Goal: Transaction & Acquisition: Purchase product/service

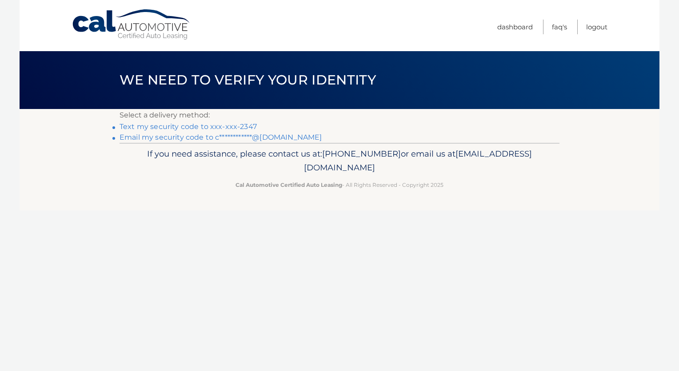
click at [176, 127] on link "Text my security code to xxx-xxx-2347" at bounding box center [188, 126] width 137 height 8
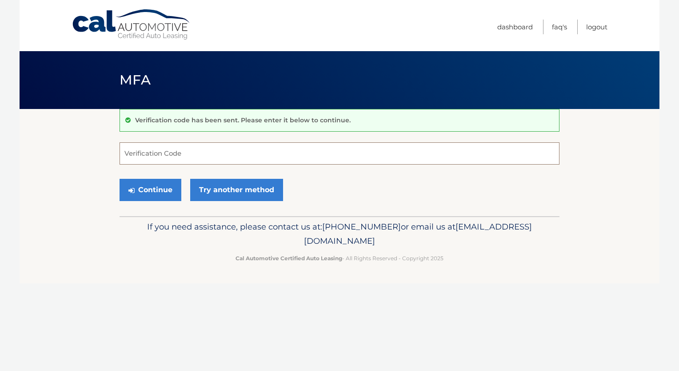
click at [208, 156] on input "Verification Code" at bounding box center [340, 153] width 440 height 22
type input "293391"
click at [158, 187] on button "Continue" at bounding box center [151, 190] width 62 height 22
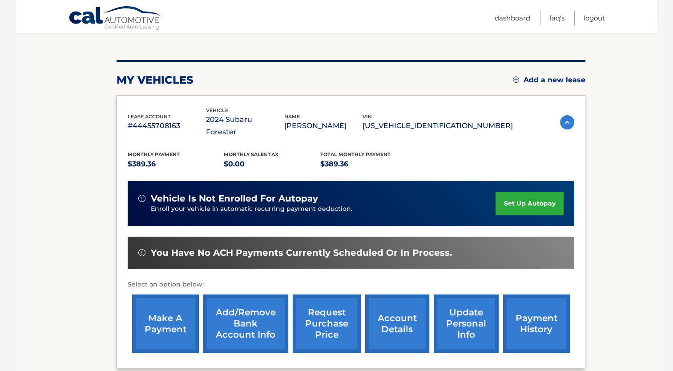
scroll to position [133, 0]
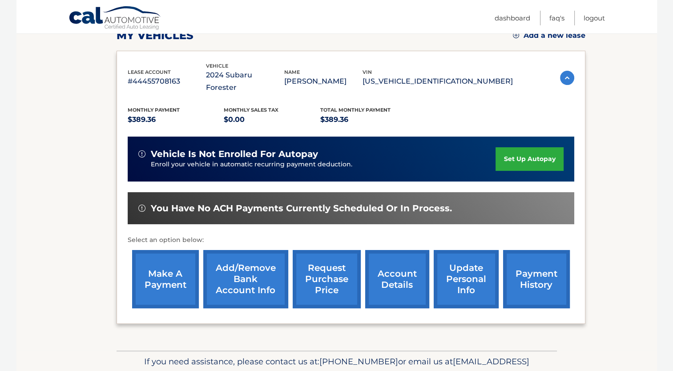
click at [400, 269] on link "account details" at bounding box center [397, 279] width 64 height 58
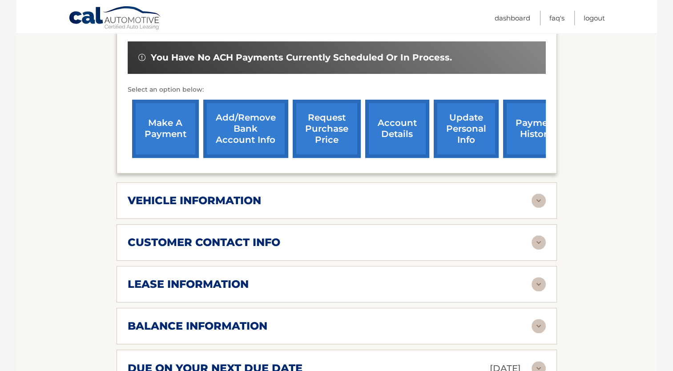
scroll to position [311, 0]
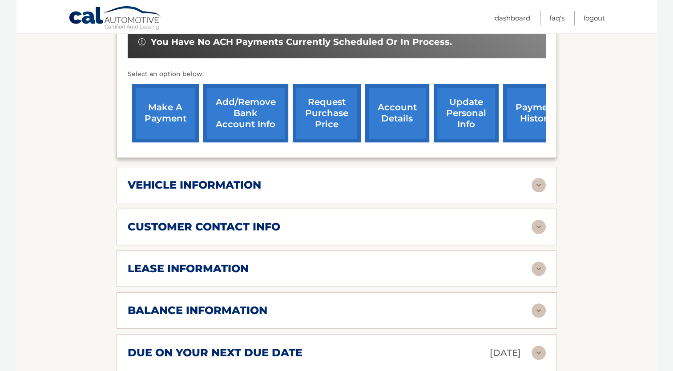
click at [542, 261] on img at bounding box center [538, 268] width 14 height 14
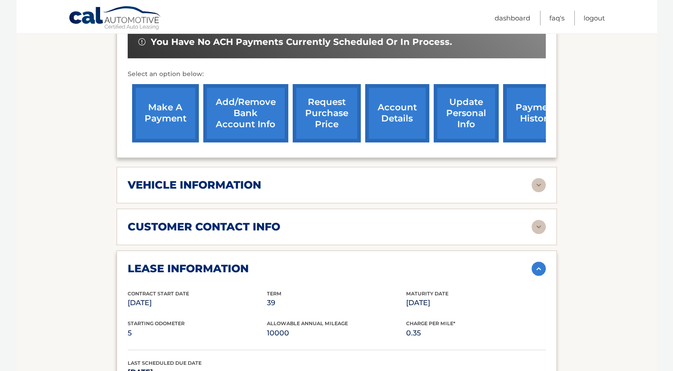
click at [542, 261] on img at bounding box center [538, 268] width 14 height 14
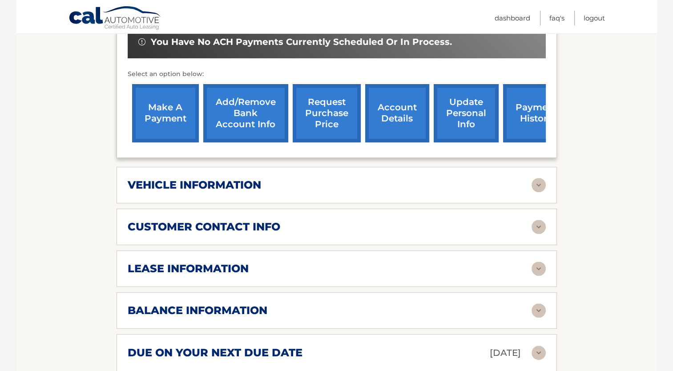
click at [542, 261] on img at bounding box center [538, 268] width 14 height 14
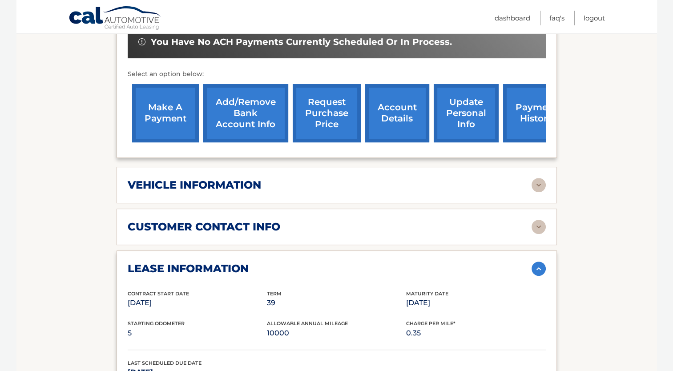
click at [537, 261] on img at bounding box center [538, 268] width 14 height 14
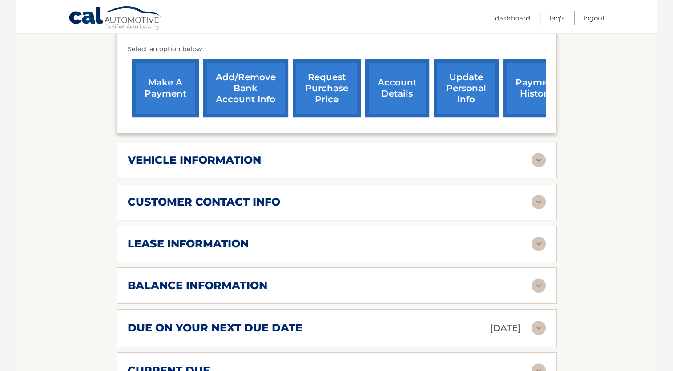
scroll to position [356, 0]
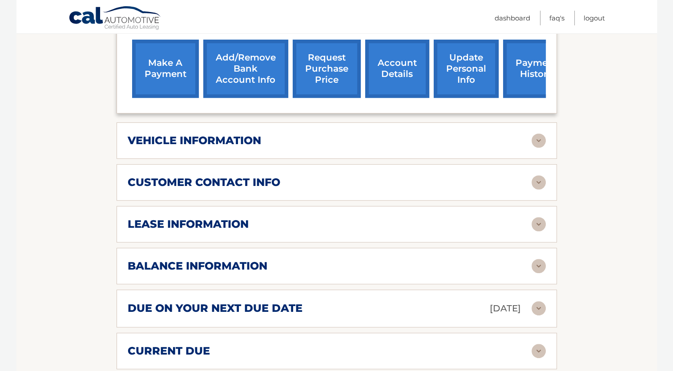
click at [537, 259] on img at bounding box center [538, 266] width 14 height 14
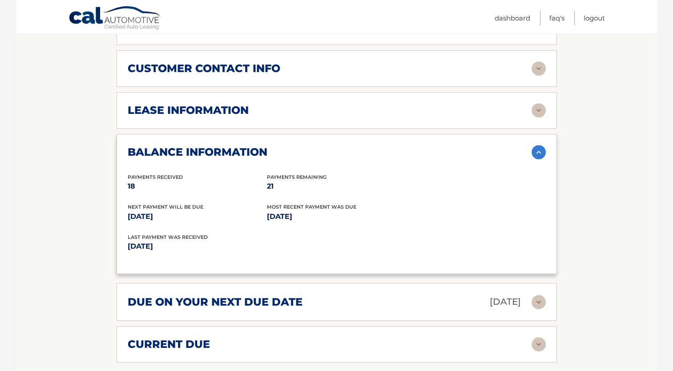
scroll to position [489, 0]
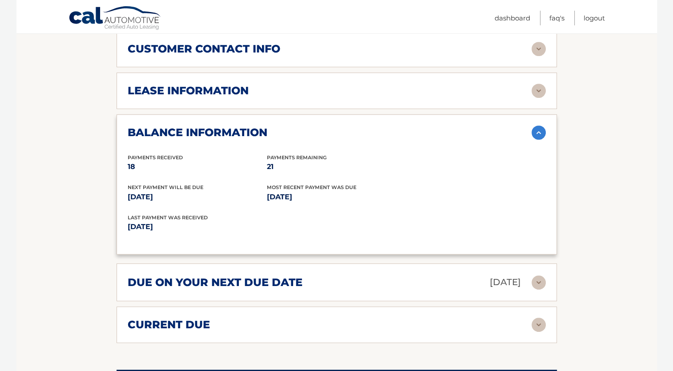
click at [539, 275] on img at bounding box center [538, 282] width 14 height 14
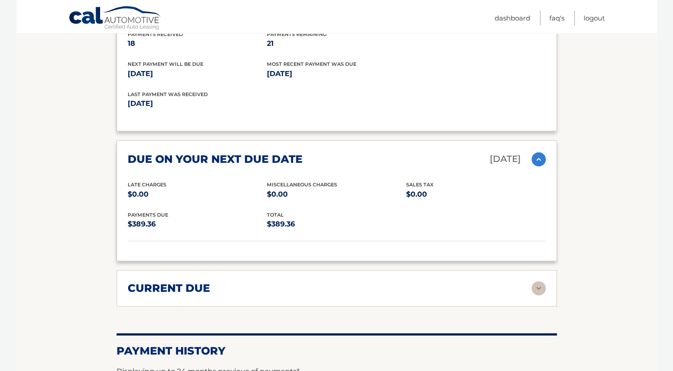
scroll to position [667, 0]
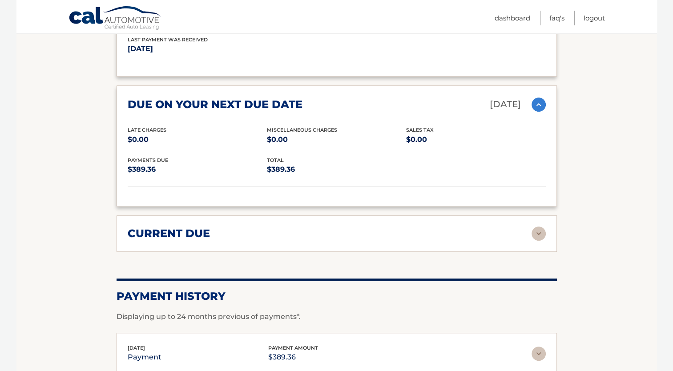
click at [536, 226] on img at bounding box center [538, 233] width 14 height 14
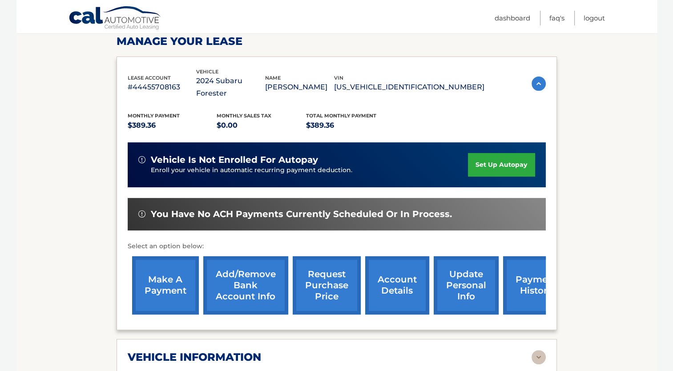
scroll to position [178, 0]
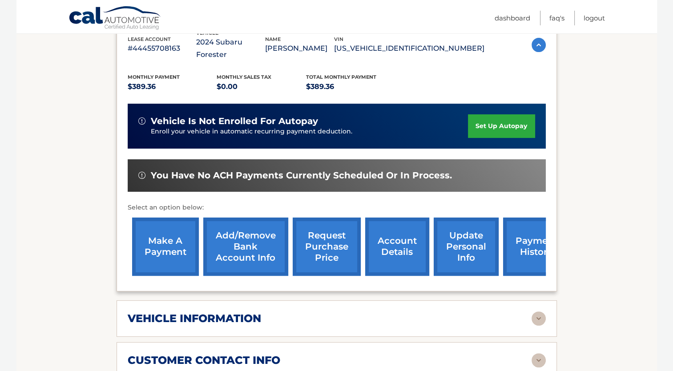
click at [173, 239] on link "make a payment" at bounding box center [165, 246] width 67 height 58
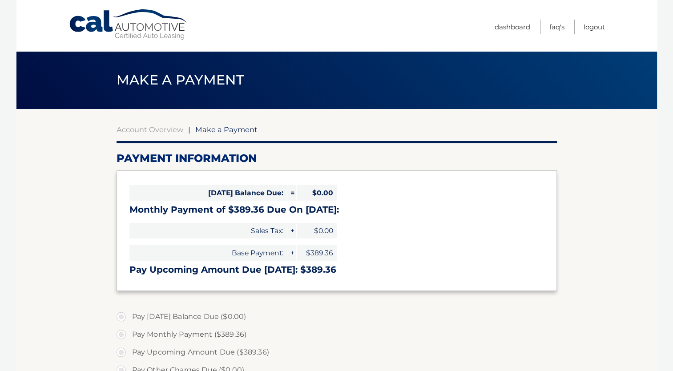
select select "ODkwZDdlM2YtZTgyMC00MzRiLTk2YzUtNGRlZWQ2OTViMjk2"
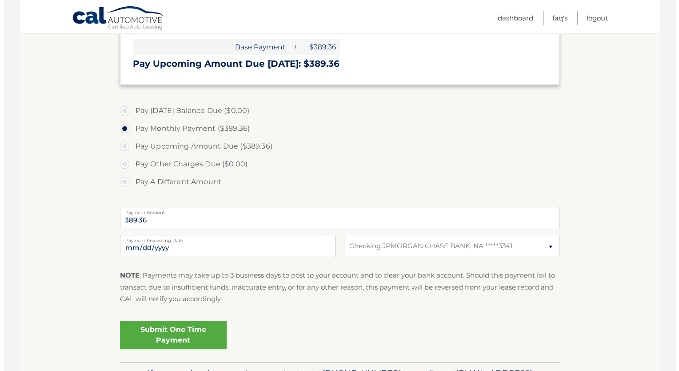
scroll to position [264, 0]
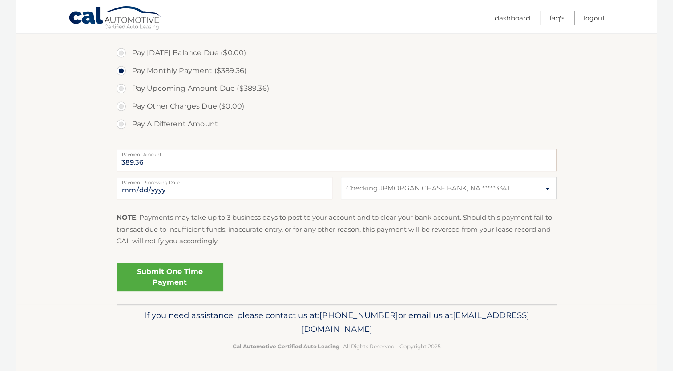
click at [184, 275] on link "Submit One Time Payment" at bounding box center [169, 277] width 107 height 28
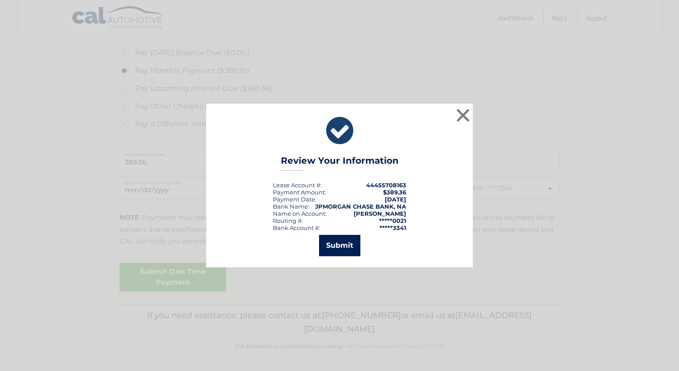
click at [344, 252] on button "Submit" at bounding box center [339, 245] width 41 height 21
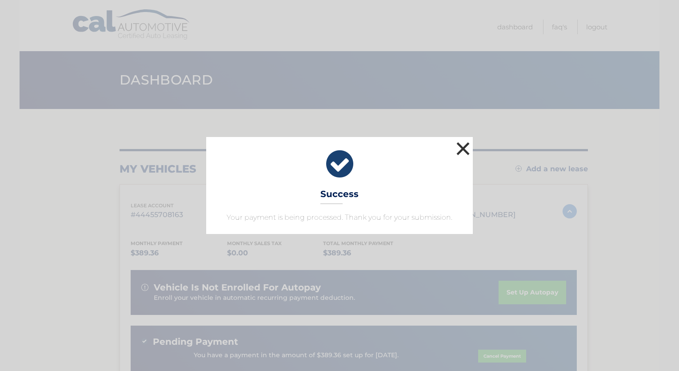
click at [466, 152] on button "×" at bounding box center [463, 149] width 18 height 18
